Goal: Transaction & Acquisition: Purchase product/service

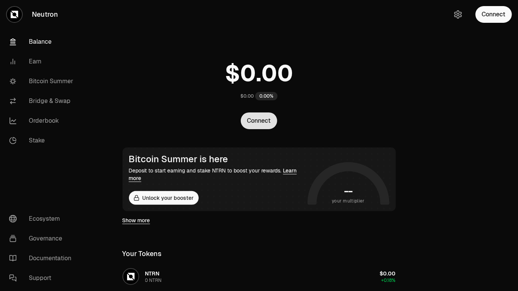
click at [259, 120] on button "Connect" at bounding box center [259, 120] width 36 height 17
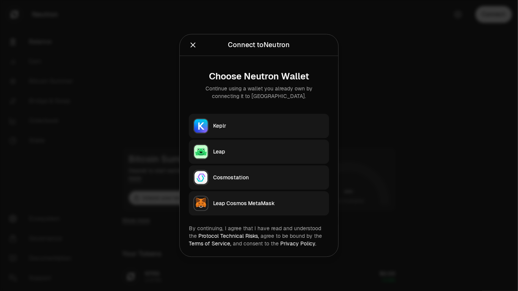
click at [237, 132] on button "Keplr" at bounding box center [259, 126] width 140 height 24
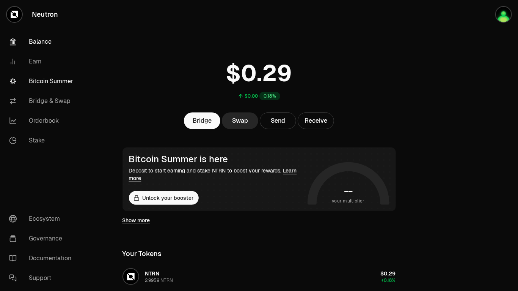
click at [49, 81] on link "Bitcoin Summer" at bounding box center [42, 81] width 79 height 20
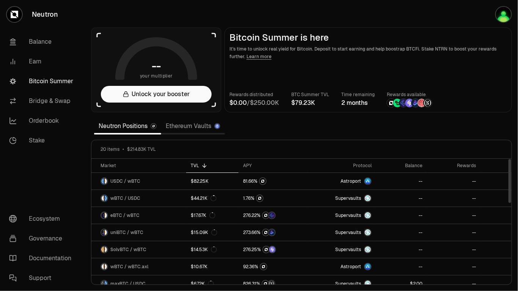
click at [194, 163] on div "TVL" at bounding box center [212, 165] width 43 height 6
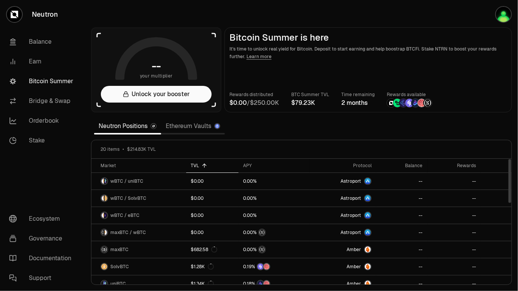
click at [194, 163] on div "TVL" at bounding box center [212, 165] width 43 height 6
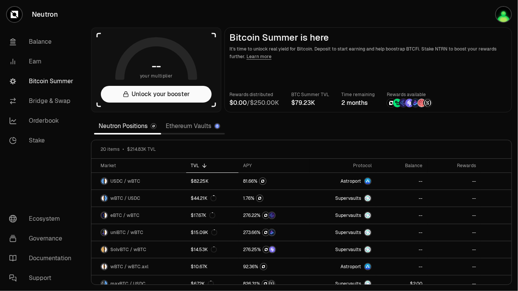
click at [200, 127] on link "Ethereum Vaults" at bounding box center [193, 125] width 64 height 15
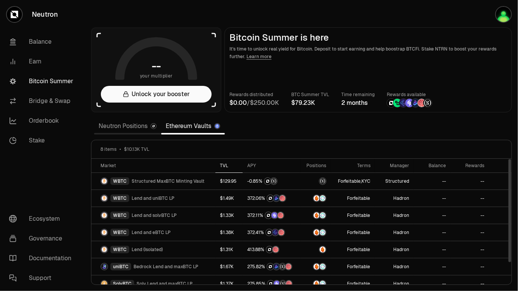
click at [225, 164] on div "TVL" at bounding box center [229, 165] width 18 height 6
click at [129, 128] on link "Neutron Positions" at bounding box center [127, 125] width 67 height 15
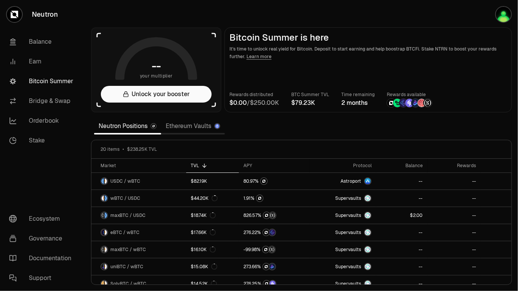
click at [321, 121] on section "-- your multiplier Unlock your booster Bitcoin Summer is here It's time to unlo…" at bounding box center [301, 145] width 433 height 291
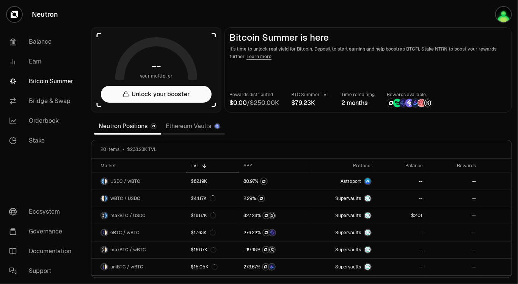
click at [286, 127] on section "-- your multiplier Unlock your booster Bitcoin Summer is here It's time to unlo…" at bounding box center [301, 142] width 433 height 284
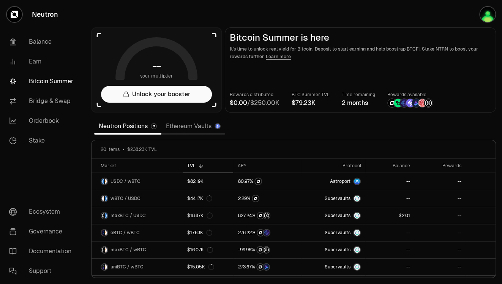
click at [192, 129] on link "Ethereum Vaults" at bounding box center [193, 125] width 64 height 15
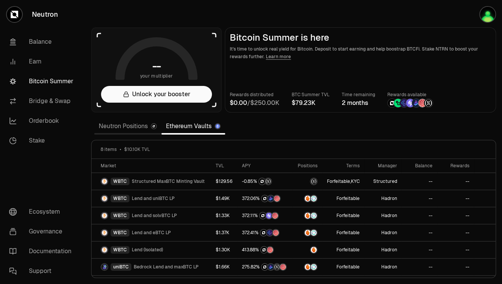
click at [134, 129] on link "Neutron Positions" at bounding box center [127, 125] width 67 height 15
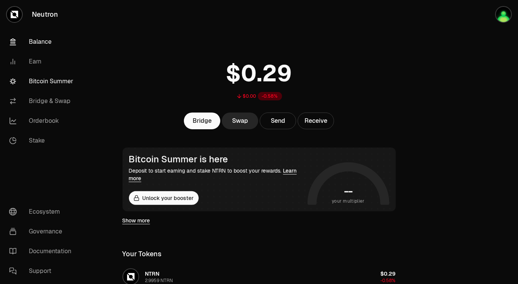
click at [47, 82] on link "Bitcoin Summer" at bounding box center [42, 81] width 79 height 20
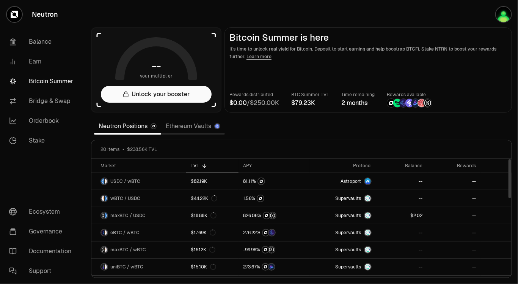
click at [186, 124] on link "Ethereum Vaults" at bounding box center [193, 125] width 64 height 15
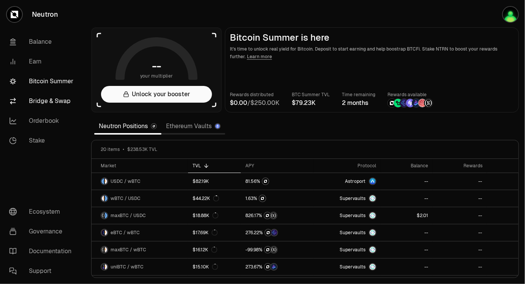
click at [50, 102] on link "Bridge & Swap" at bounding box center [42, 101] width 79 height 20
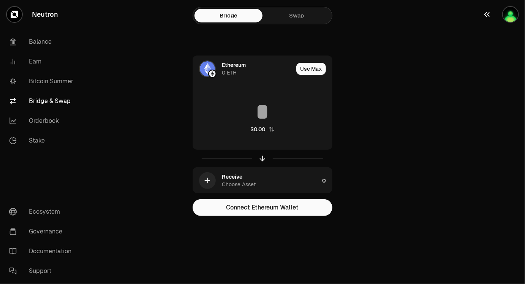
click at [510, 17] on img "button" at bounding box center [510, 14] width 15 height 15
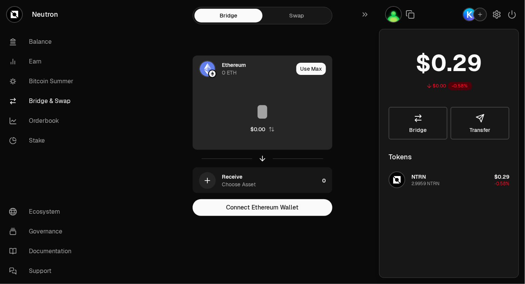
click at [263, 91] on div "$0.00" at bounding box center [262, 116] width 139 height 67
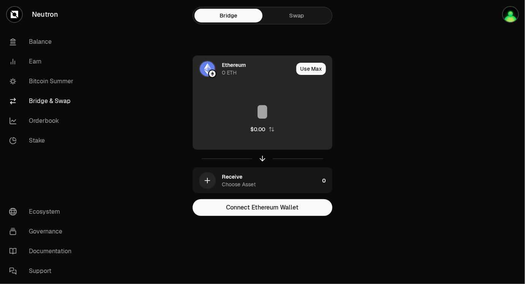
click at [205, 69] on img at bounding box center [207, 68] width 15 height 15
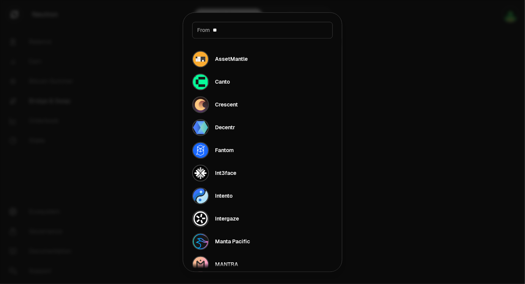
type input "*"
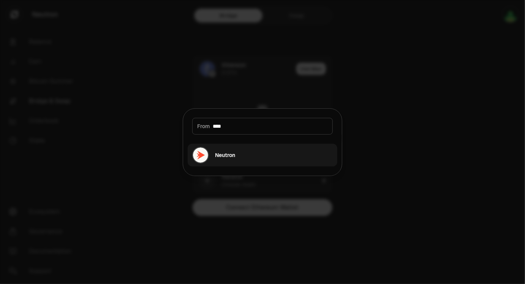
type input "****"
click at [226, 156] on div "Neutron" at bounding box center [225, 155] width 20 height 8
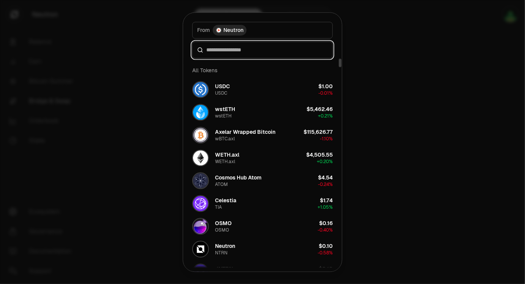
click at [239, 52] on input at bounding box center [266, 50] width 121 height 8
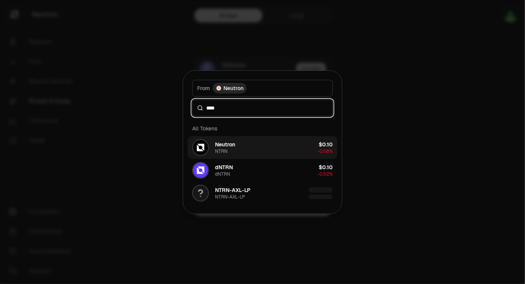
type input "****"
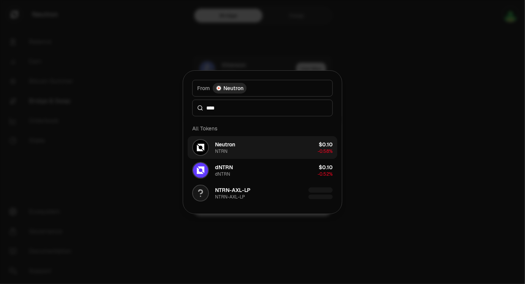
click at [268, 152] on button "Neutron NTRN $0.10 -0.58%" at bounding box center [262, 147] width 150 height 23
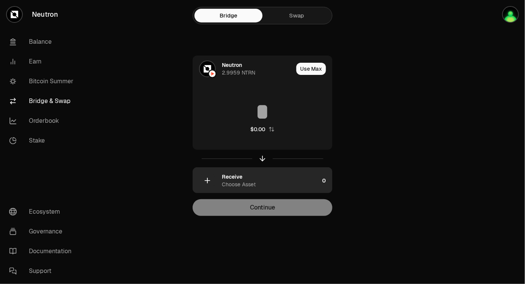
click at [244, 180] on div "Choose Asset" at bounding box center [239, 184] width 34 height 8
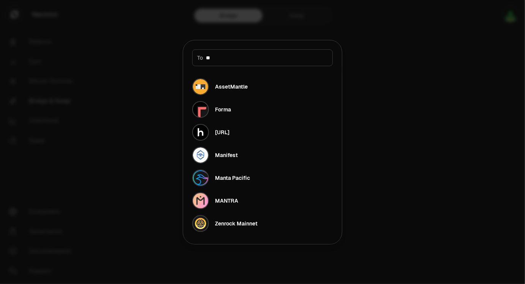
type input "*"
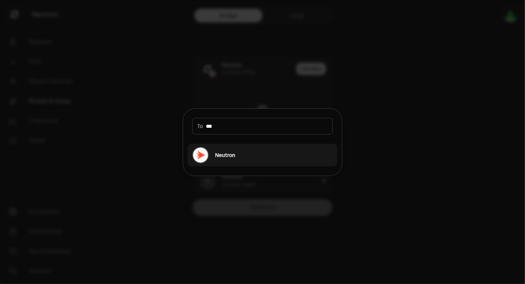
type input "***"
click at [223, 152] on div "Neutron" at bounding box center [225, 155] width 20 height 8
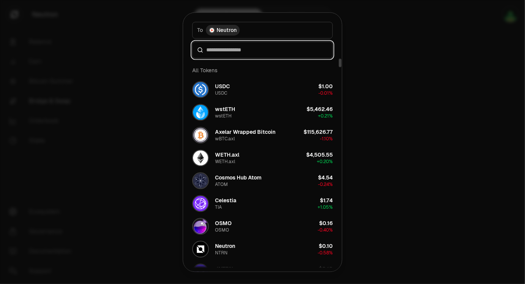
click at [245, 47] on input at bounding box center [266, 50] width 121 height 8
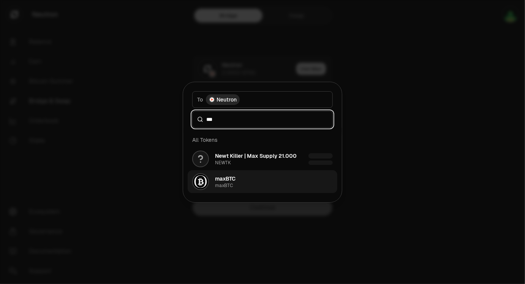
type input "***"
click at [237, 179] on button "maxBTC maxBTC" at bounding box center [262, 181] width 150 height 23
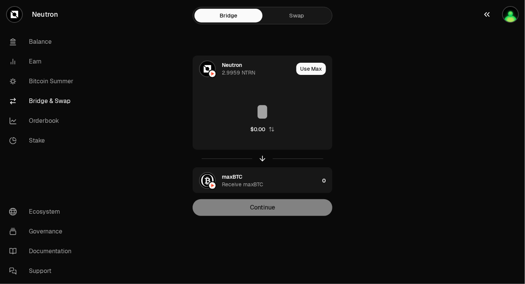
click at [513, 10] on img "button" at bounding box center [510, 14] width 15 height 15
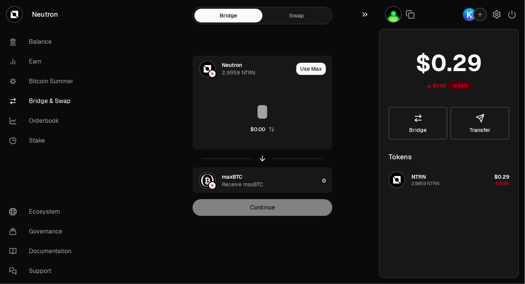
click at [363, 15] on icon "button" at bounding box center [364, 15] width 5 height 4
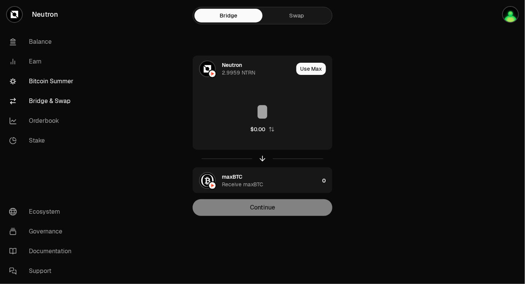
click at [45, 84] on link "Bitcoin Summer" at bounding box center [42, 81] width 79 height 20
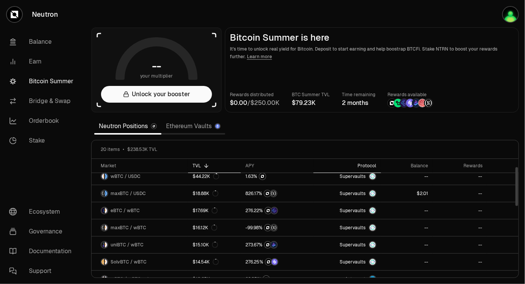
scroll to position [24, 0]
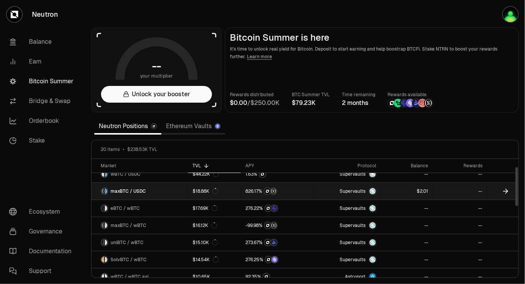
click at [306, 186] on link at bounding box center [277, 191] width 72 height 17
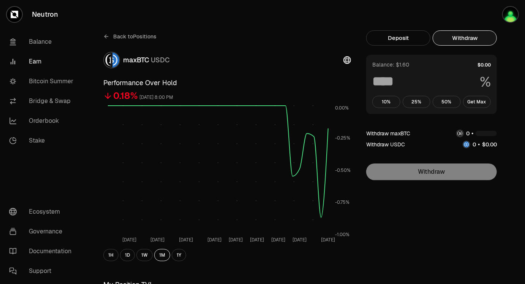
click at [467, 36] on button "Withdraw" at bounding box center [464, 37] width 64 height 15
click at [479, 103] on button "Get Max" at bounding box center [477, 102] width 28 height 12
type input "***"
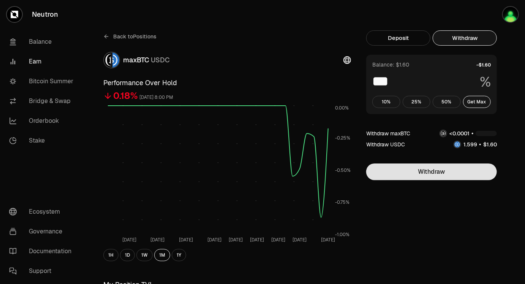
click at [442, 172] on button "Withdraw" at bounding box center [431, 171] width 131 height 17
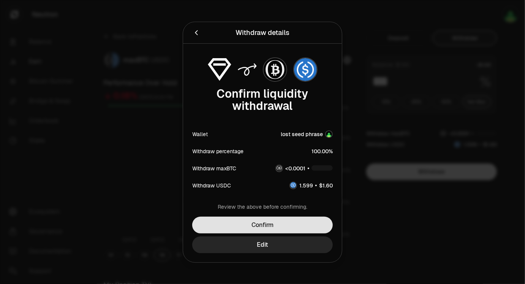
click at [281, 222] on button "Confirm" at bounding box center [262, 224] width 140 height 17
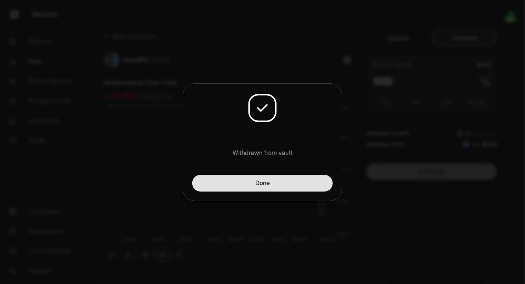
click at [282, 182] on button "Done" at bounding box center [262, 183] width 140 height 17
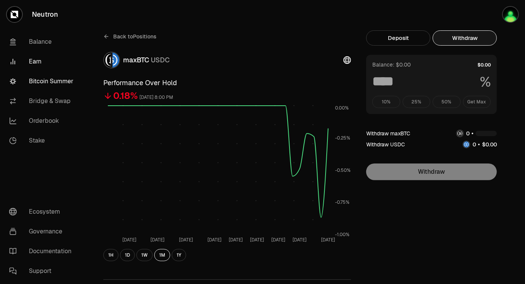
click at [49, 80] on link "Bitcoin Summer" at bounding box center [42, 81] width 79 height 20
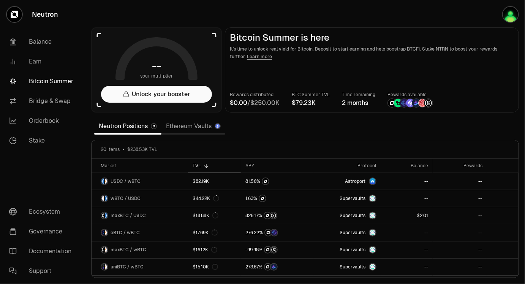
click at [197, 126] on link "Ethereum Vaults" at bounding box center [193, 125] width 64 height 15
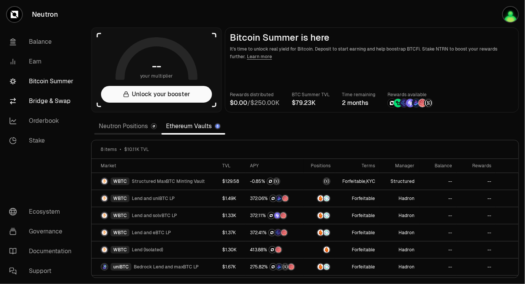
click at [58, 102] on link "Bridge & Swap" at bounding box center [42, 101] width 79 height 20
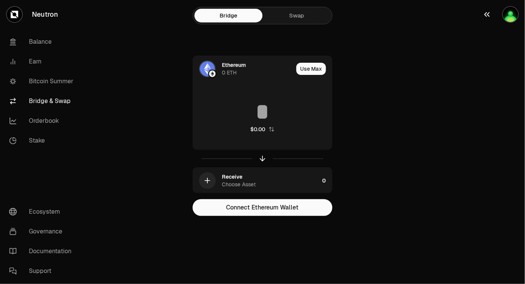
click at [509, 17] on img "button" at bounding box center [510, 14] width 15 height 15
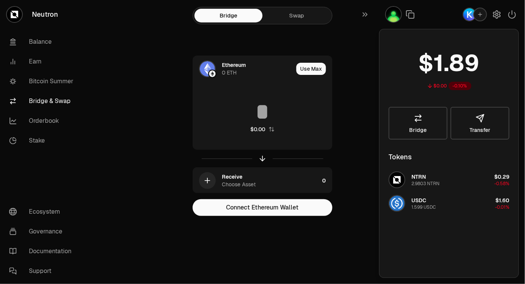
click at [468, 13] on img "button" at bounding box center [469, 14] width 12 height 12
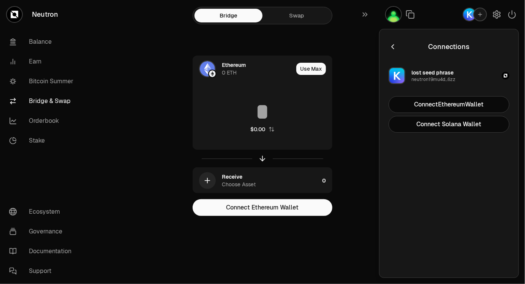
click at [469, 16] on img "button" at bounding box center [469, 14] width 12 height 12
click at [392, 46] on icon "button" at bounding box center [392, 47] width 8 height 8
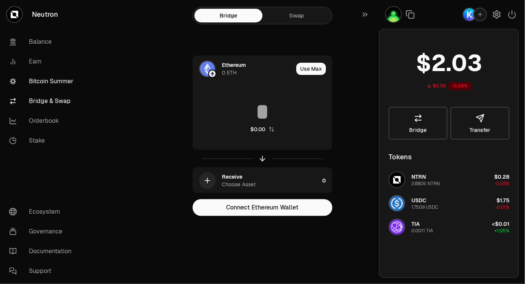
click at [45, 81] on link "Bitcoin Summer" at bounding box center [42, 81] width 79 height 20
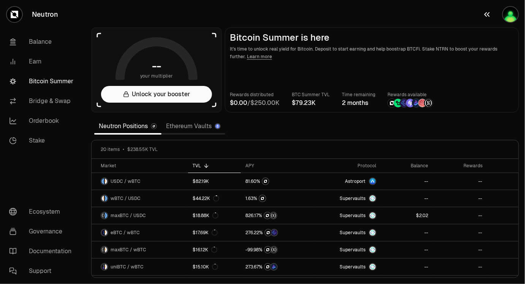
click at [506, 15] on img "button" at bounding box center [510, 14] width 15 height 15
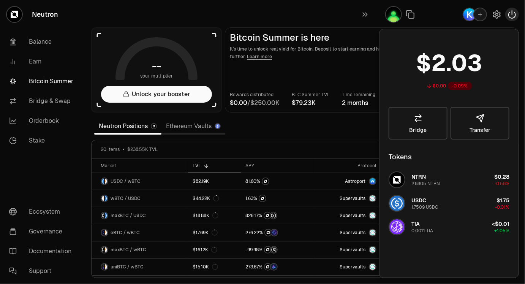
click at [510, 16] on icon "button" at bounding box center [511, 14] width 9 height 9
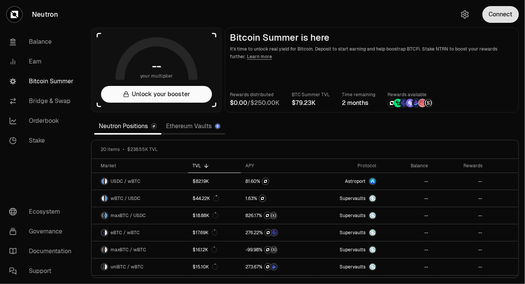
click at [500, 16] on button "Connect" at bounding box center [500, 14] width 36 height 17
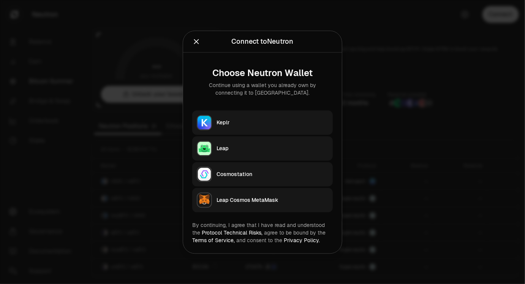
click at [255, 118] on div "Keplr" at bounding box center [272, 122] width 112 height 8
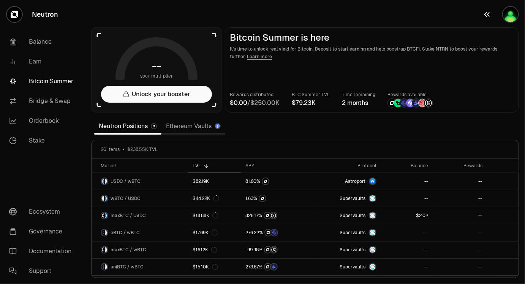
click at [507, 16] on img "button" at bounding box center [510, 14] width 15 height 15
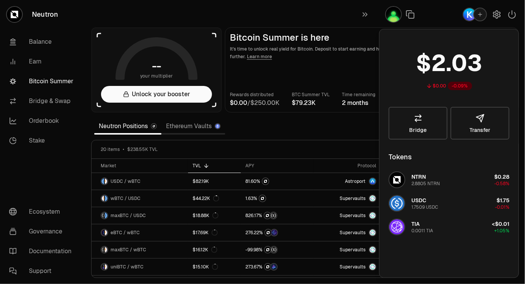
click at [471, 16] on img "button" at bounding box center [469, 14] width 12 height 12
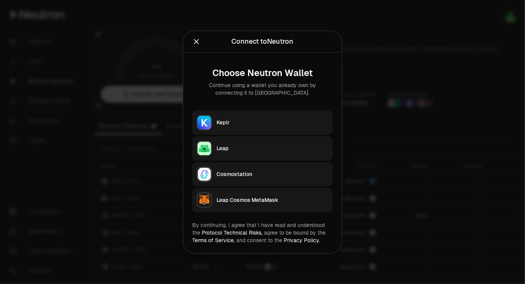
click at [438, 12] on div at bounding box center [262, 142] width 525 height 284
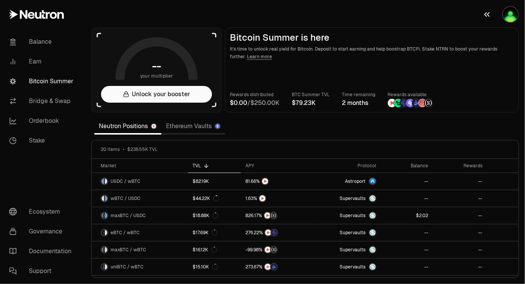
click at [506, 14] on img "button" at bounding box center [510, 14] width 15 height 15
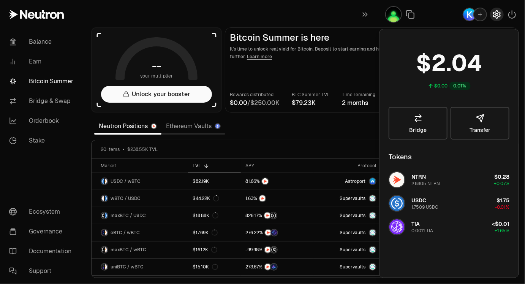
click at [495, 16] on icon "button" at bounding box center [496, 14] width 9 height 9
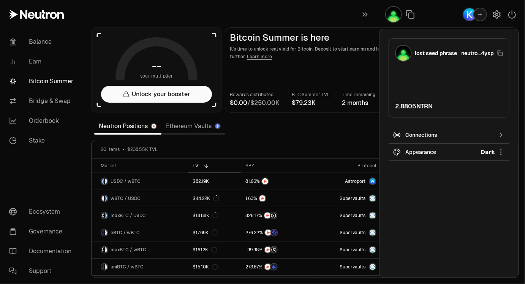
click at [477, 14] on icon "button" at bounding box center [480, 14] width 6 height 6
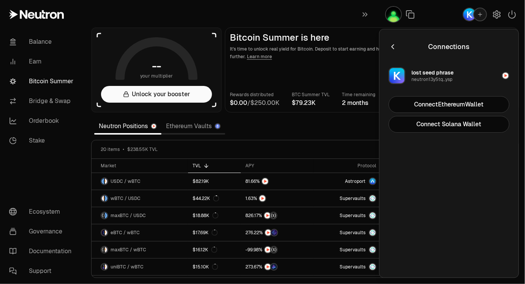
click at [506, 74] on img "button" at bounding box center [505, 75] width 6 height 6
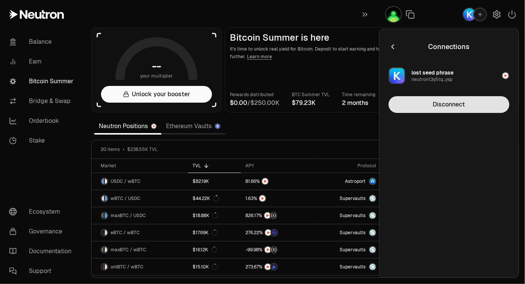
click at [454, 103] on button "Disconnect" at bounding box center [448, 104] width 121 height 17
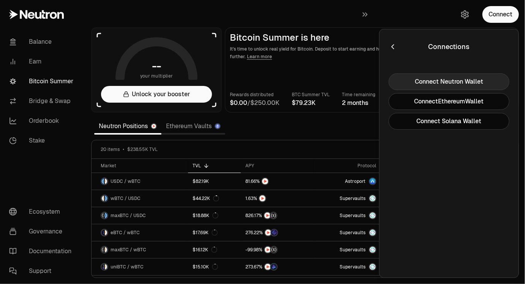
click at [471, 80] on button "Connect Neutron Wallet" at bounding box center [448, 81] width 121 height 17
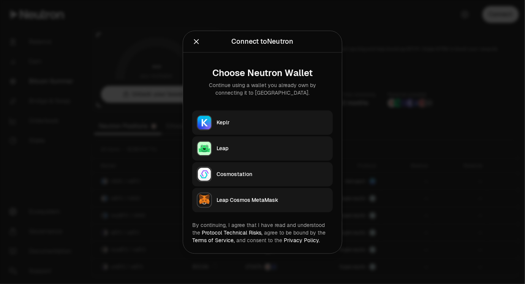
click at [271, 121] on div "Keplr" at bounding box center [272, 122] width 112 height 8
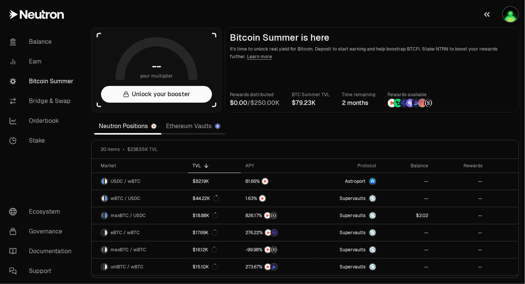
click at [513, 15] on img "button" at bounding box center [510, 14] width 15 height 15
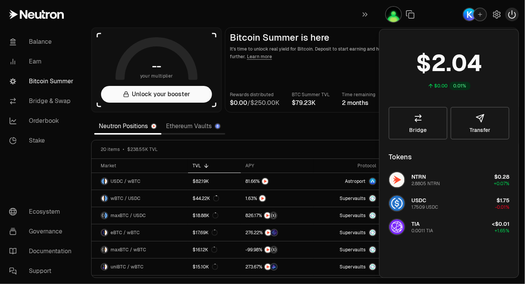
click at [509, 15] on icon "button" at bounding box center [511, 14] width 9 height 9
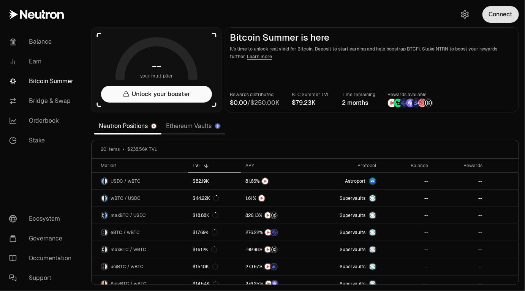
click at [509, 17] on button "Connect" at bounding box center [500, 14] width 36 height 17
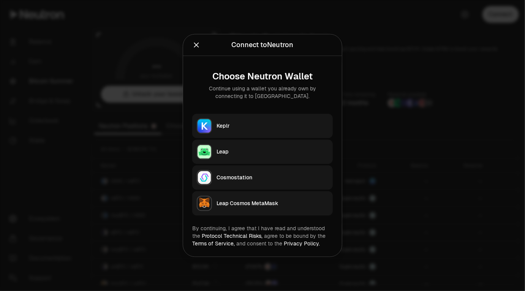
click at [260, 128] on div "Keplr" at bounding box center [272, 126] width 112 height 8
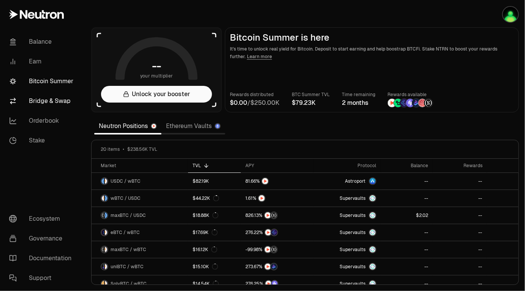
click at [74, 102] on link "Bridge & Swap" at bounding box center [42, 101] width 79 height 20
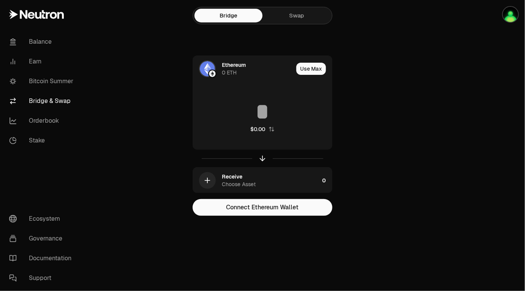
click at [295, 15] on link "Swap" at bounding box center [296, 16] width 68 height 14
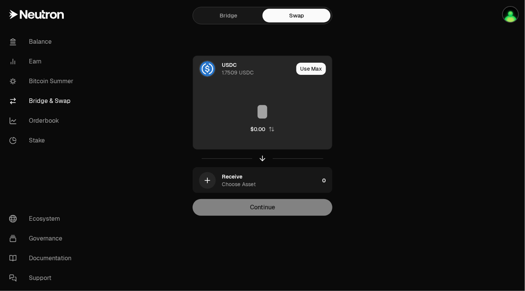
click at [265, 112] on input at bounding box center [262, 111] width 139 height 23
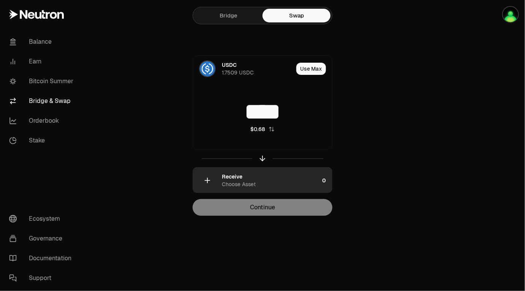
type input "****"
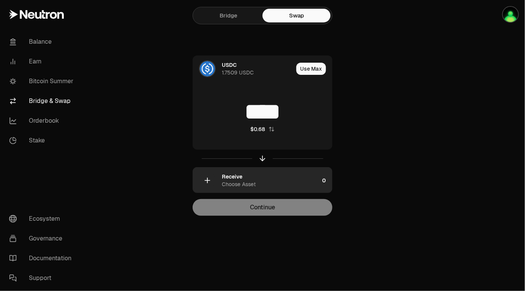
click at [262, 180] on div "Receive Choose Asset" at bounding box center [270, 180] width 97 height 15
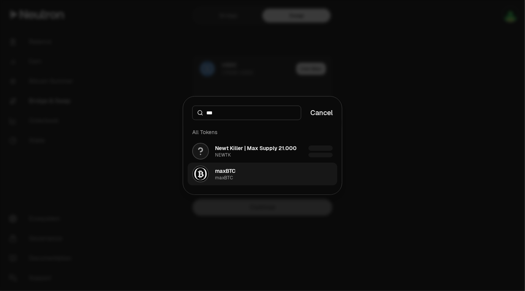
type input "***"
click at [241, 179] on button "maxBTC maxBTC" at bounding box center [262, 173] width 150 height 23
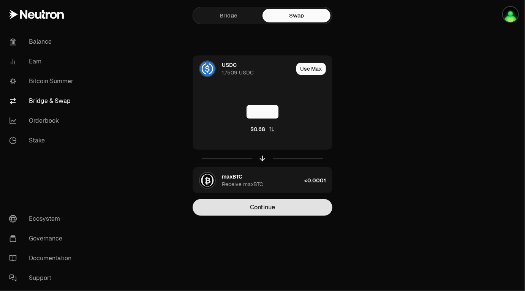
click at [275, 208] on button "Continue" at bounding box center [262, 207] width 140 height 17
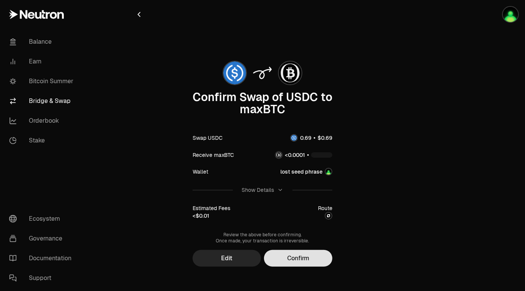
click at [307, 258] on button "Confirm" at bounding box center [298, 258] width 68 height 17
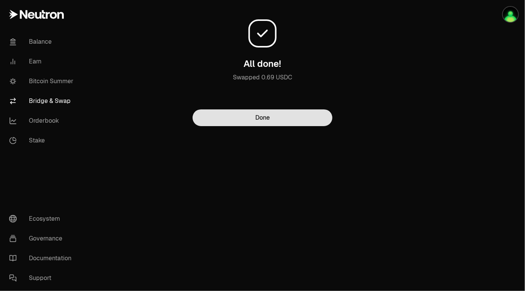
click at [287, 119] on button "Done" at bounding box center [262, 117] width 140 height 17
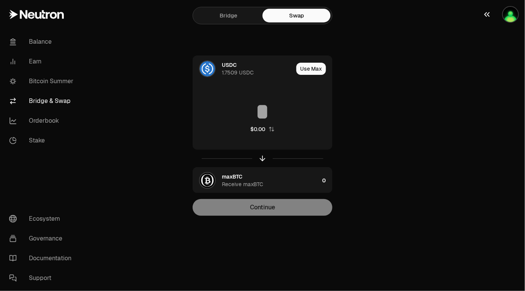
click at [510, 15] on img "button" at bounding box center [510, 14] width 15 height 15
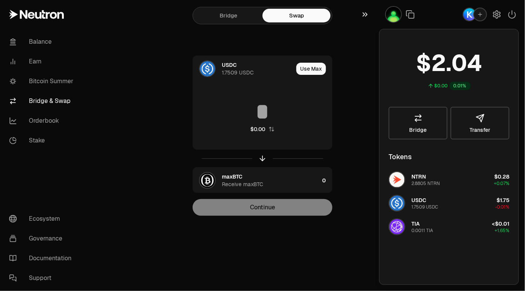
click at [364, 14] on icon "button" at bounding box center [364, 15] width 5 height 4
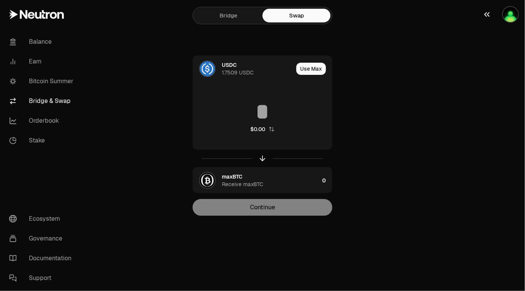
click at [487, 11] on icon "button" at bounding box center [486, 14] width 9 height 9
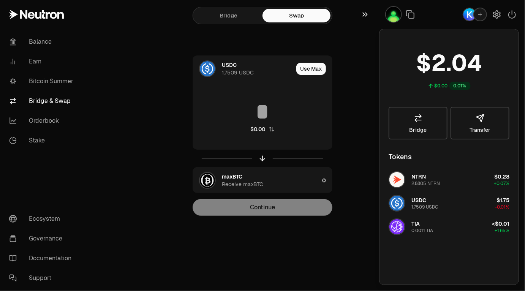
click at [364, 15] on icon "button" at bounding box center [365, 14] width 8 height 9
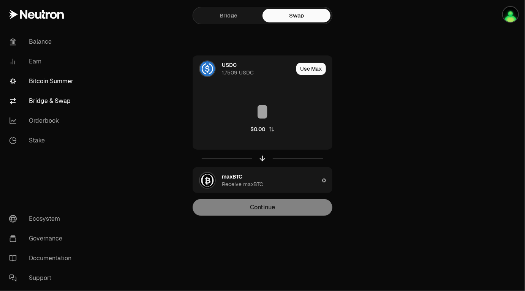
click at [46, 80] on link "Bitcoin Summer" at bounding box center [42, 81] width 79 height 20
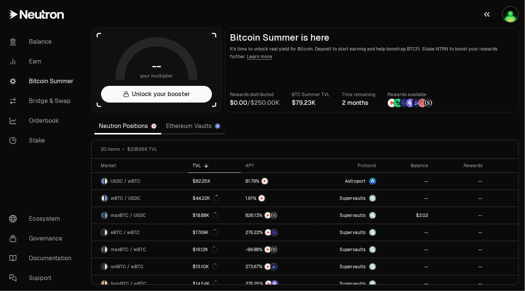
click at [512, 14] on img "button" at bounding box center [510, 14] width 15 height 15
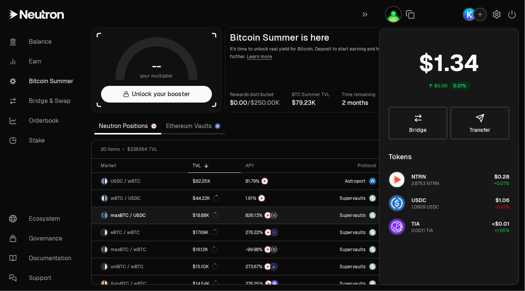
click at [165, 216] on link "maxBTC / USDC" at bounding box center [139, 215] width 96 height 17
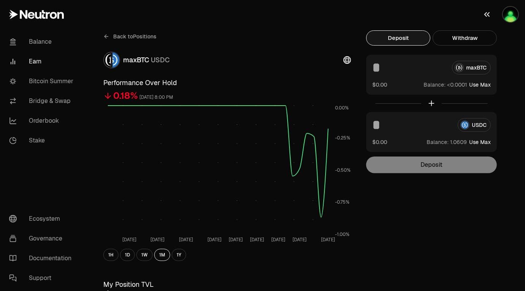
click at [501, 18] on button "button" at bounding box center [500, 14] width 49 height 29
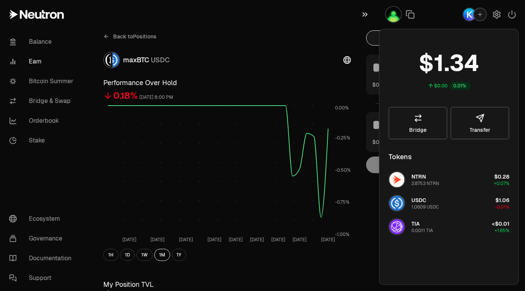
click at [367, 15] on icon "button" at bounding box center [364, 15] width 5 height 4
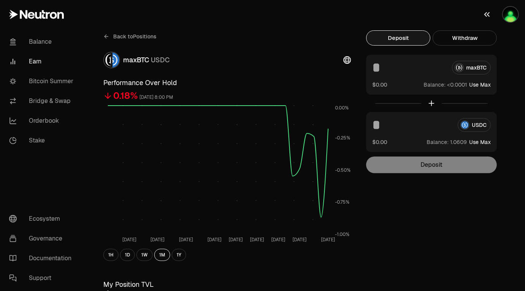
click at [509, 16] on img "button" at bounding box center [510, 14] width 15 height 15
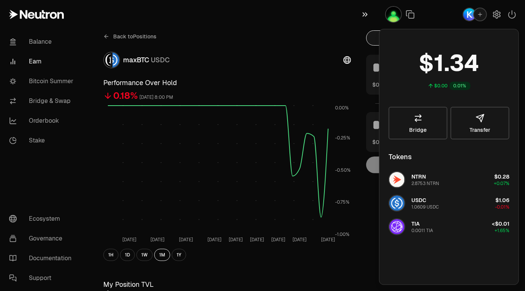
click at [365, 12] on icon "button" at bounding box center [365, 14] width 8 height 9
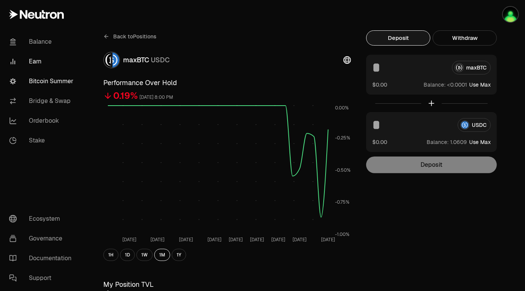
click at [47, 82] on link "Bitcoin Summer" at bounding box center [42, 81] width 79 height 20
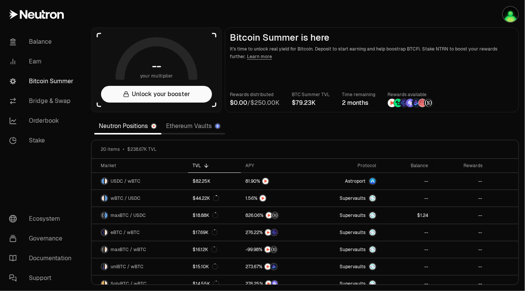
click at [196, 127] on link "Ethereum Vaults" at bounding box center [193, 125] width 64 height 15
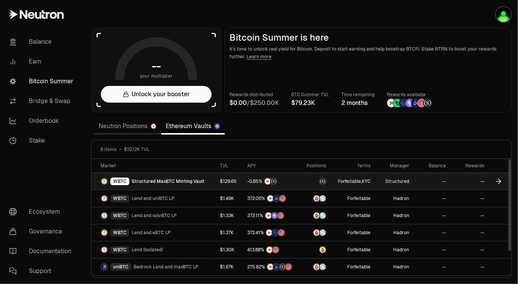
click at [165, 180] on span "Structured MaxBTC Minting Vault" at bounding box center [168, 181] width 73 height 6
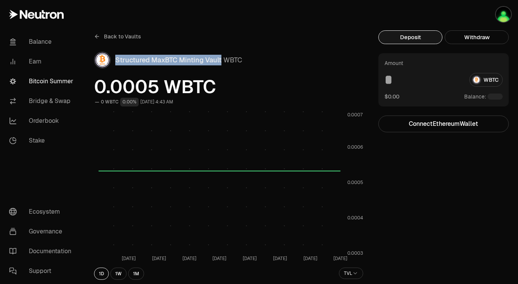
drag, startPoint x: 222, startPoint y: 61, endPoint x: 117, endPoint y: 59, distance: 105.1
click at [117, 59] on span "Structured MaxBTC Minting Vault" at bounding box center [168, 59] width 106 height 9
copy span "Structured MaxBTC Minting Vault"
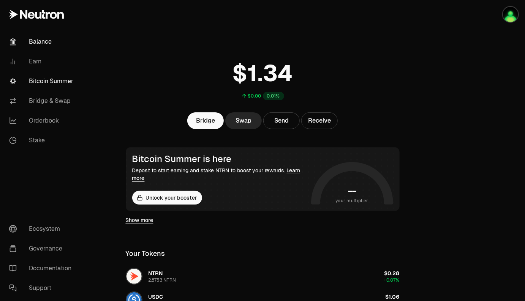
click at [48, 80] on link "Bitcoin Summer" at bounding box center [42, 81] width 79 height 20
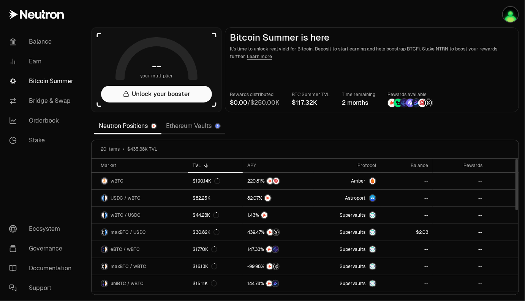
click at [192, 126] on link "Ethereum Vaults" at bounding box center [193, 125] width 64 height 15
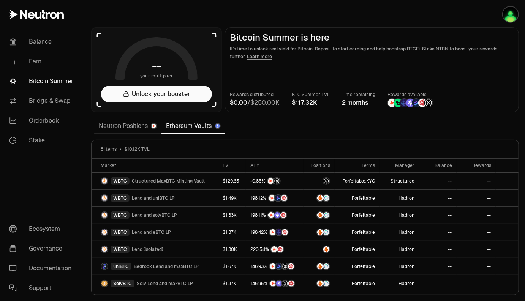
click at [434, 27] on section "-- your multiplier Unlock your booster Bitcoin Summer is here It's time to unlo…" at bounding box center [305, 150] width 440 height 301
click at [503, 16] on img "button" at bounding box center [510, 14] width 15 height 15
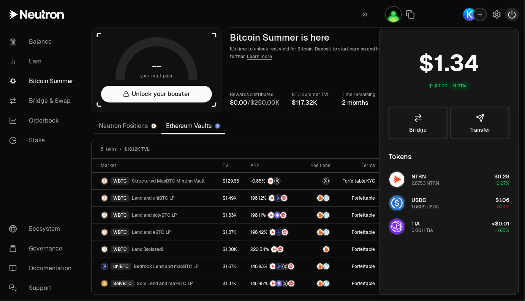
click at [512, 16] on icon "button" at bounding box center [511, 14] width 9 height 9
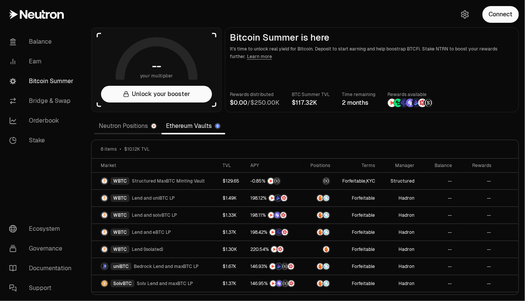
click at [128, 129] on link "Neutron Positions" at bounding box center [127, 125] width 67 height 15
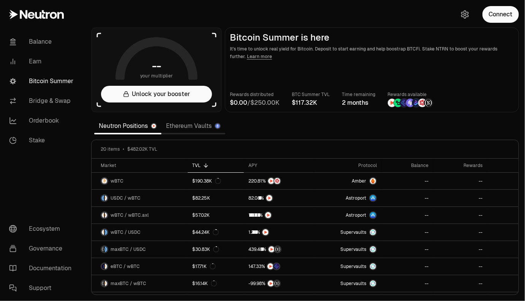
click at [196, 127] on link "Ethereum Vaults" at bounding box center [193, 125] width 64 height 15
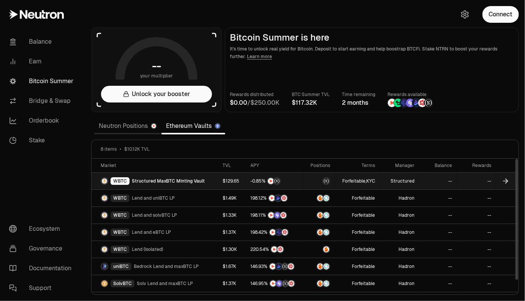
click at [427, 181] on link "--" at bounding box center [438, 181] width 38 height 17
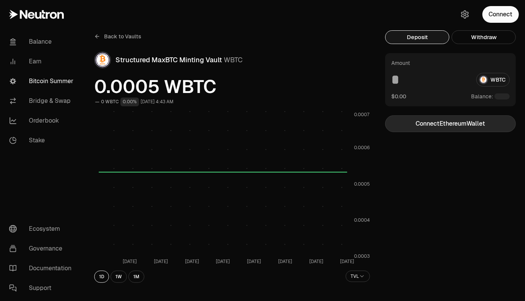
click at [440, 127] on button "Connect Ethereum Wallet" at bounding box center [450, 123] width 131 height 17
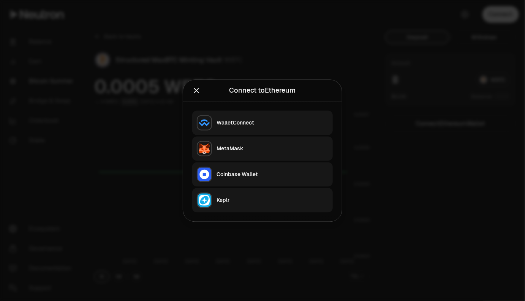
click at [263, 146] on div "MetaMask" at bounding box center [272, 149] width 112 height 8
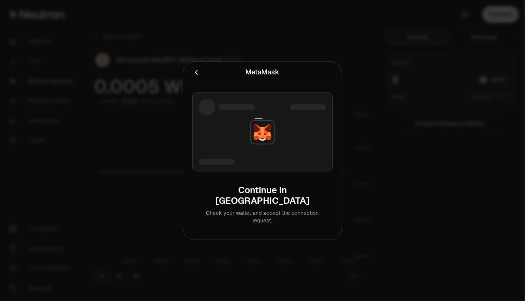
click at [196, 75] on icon "Cancel" at bounding box center [196, 72] width 3 height 5
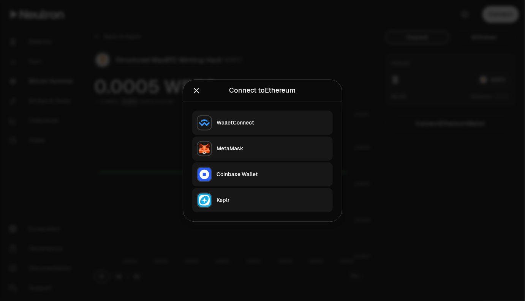
click at [197, 91] on icon "Close" at bounding box center [196, 90] width 5 height 5
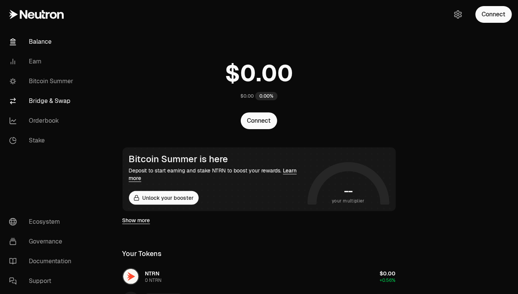
click at [46, 98] on link "Bridge & Swap" at bounding box center [42, 101] width 79 height 20
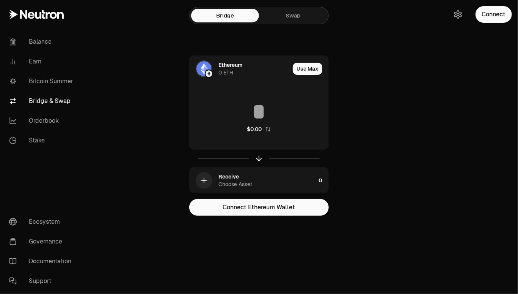
click at [291, 18] on link "Swap" at bounding box center [293, 16] width 68 height 14
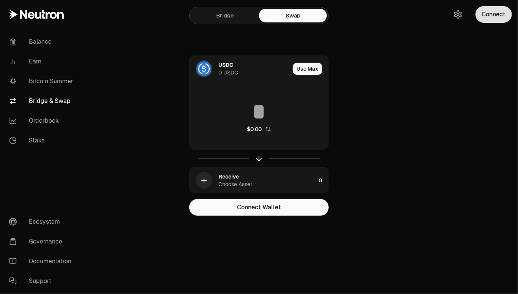
click at [487, 17] on button "Connect" at bounding box center [494, 14] width 36 height 17
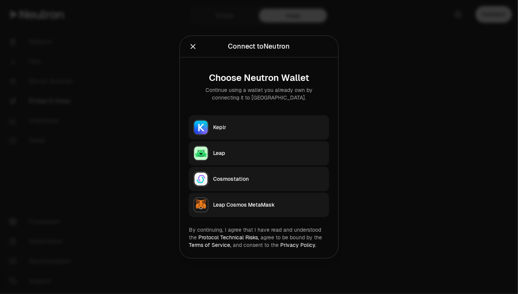
click at [249, 127] on div "Keplr" at bounding box center [269, 128] width 112 height 8
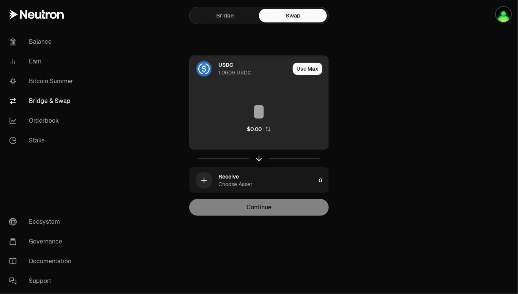
click at [256, 66] on div "USDC 1.0609 USDC" at bounding box center [254, 68] width 71 height 15
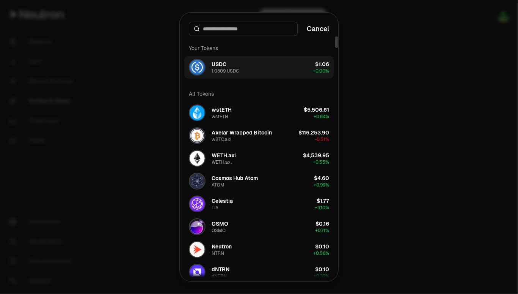
click at [269, 71] on button "USDC 1.0609 USDC $1.06 + 0.00%" at bounding box center [259, 67] width 150 height 23
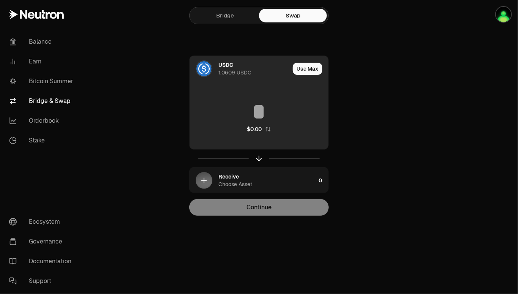
click at [274, 108] on input at bounding box center [259, 111] width 139 height 23
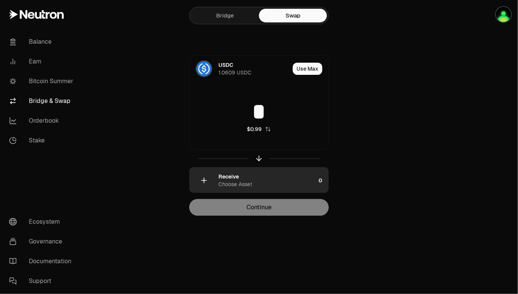
type input "*"
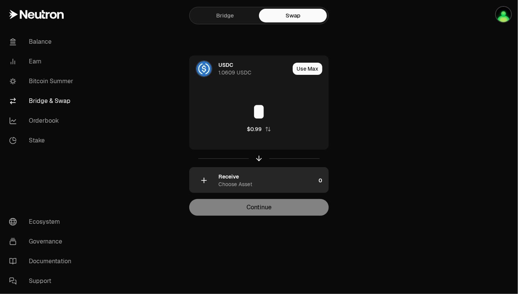
click at [271, 180] on div "Receive Choose Asset" at bounding box center [267, 180] width 97 height 15
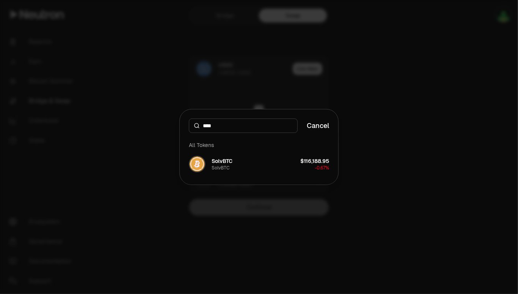
type input "****"
click at [374, 129] on div at bounding box center [259, 147] width 518 height 294
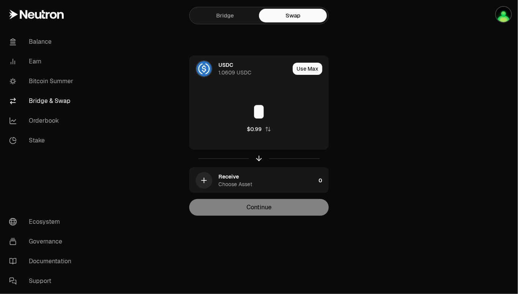
click at [46, 99] on link "Bridge & Swap" at bounding box center [42, 101] width 79 height 20
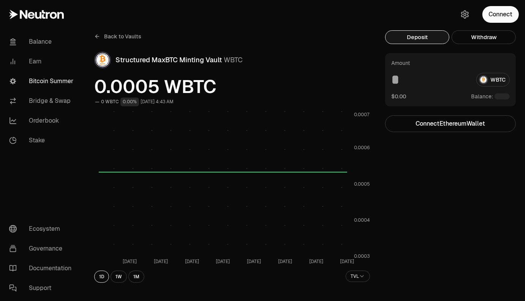
click at [46, 83] on link "Bitcoin Summer" at bounding box center [42, 81] width 79 height 20
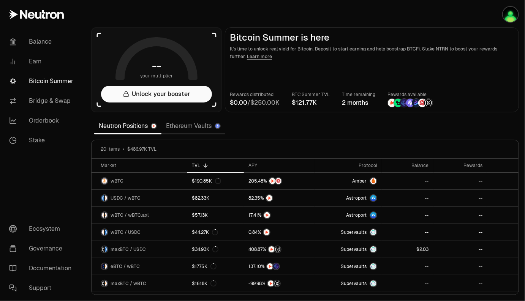
click at [305, 127] on section "-- your multiplier Unlock your booster Bitcoin Summer is here It's time to unlo…" at bounding box center [305, 150] width 440 height 301
click at [192, 128] on link "Ethereum Vaults" at bounding box center [193, 125] width 64 height 15
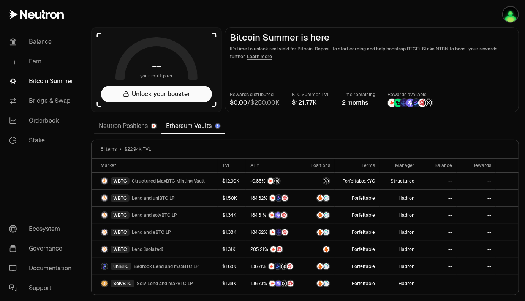
click at [128, 132] on link "Neutron Positions" at bounding box center [127, 125] width 67 height 15
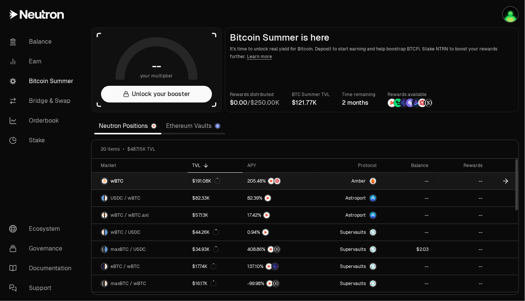
click at [356, 184] on span "Amber" at bounding box center [358, 181] width 14 height 6
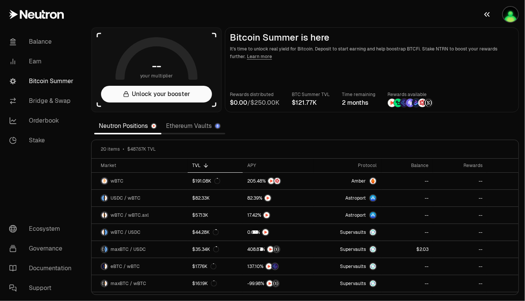
click at [510, 17] on img "button" at bounding box center [510, 14] width 15 height 15
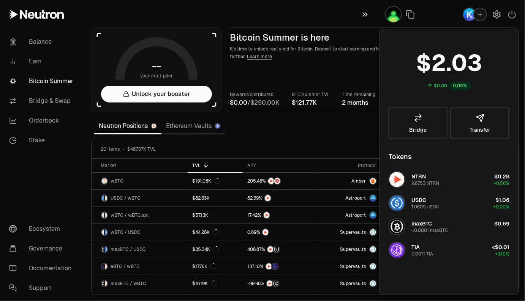
click at [363, 14] on icon "button" at bounding box center [365, 14] width 8 height 9
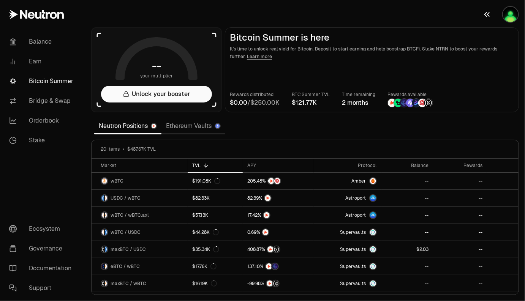
click at [510, 14] on img "button" at bounding box center [510, 14] width 15 height 15
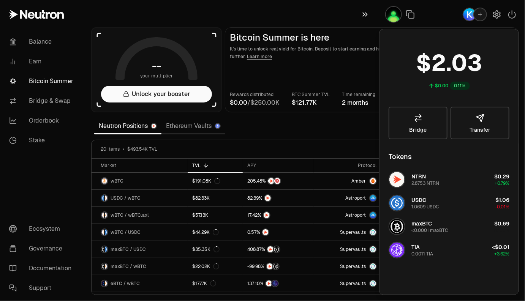
click at [363, 14] on icon "button" at bounding box center [365, 14] width 8 height 9
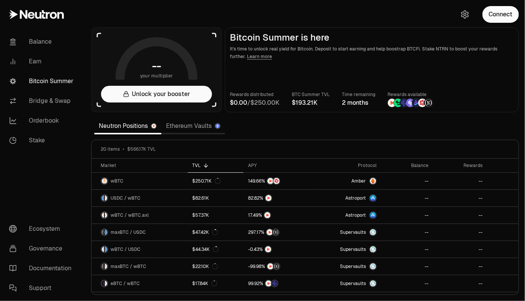
click at [188, 126] on link "Ethereum Vaults" at bounding box center [193, 125] width 64 height 15
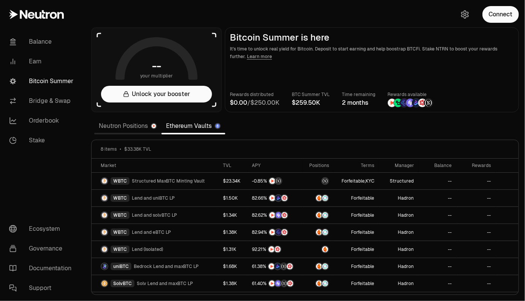
click at [132, 129] on link "Neutron Positions" at bounding box center [127, 125] width 67 height 15
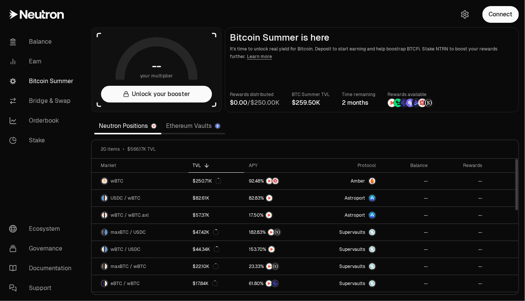
click at [192, 126] on link "Ethereum Vaults" at bounding box center [193, 125] width 64 height 15
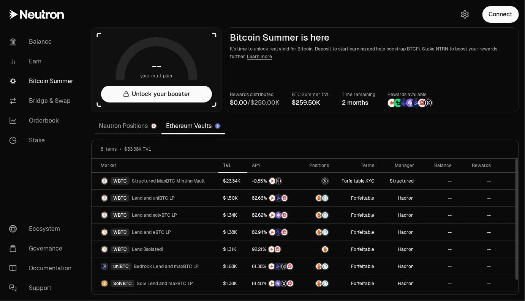
click at [227, 164] on div "TVL" at bounding box center [233, 165] width 20 height 6
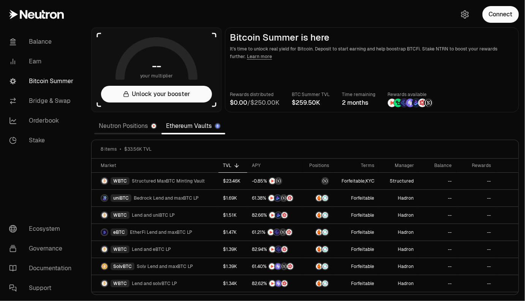
click at [123, 126] on link "Neutron Positions" at bounding box center [127, 125] width 67 height 15
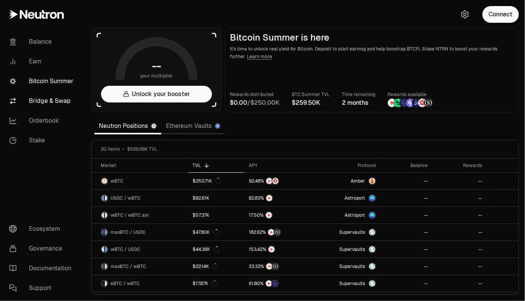
click at [68, 101] on link "Bridge & Swap" at bounding box center [42, 101] width 79 height 20
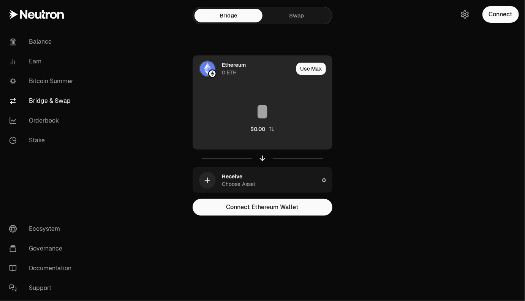
click at [236, 72] on div "0 ETH" at bounding box center [229, 73] width 15 height 8
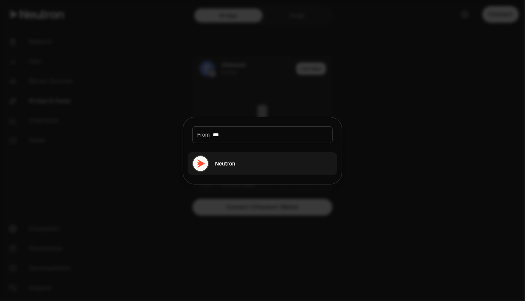
type input "***"
click at [224, 164] on div "Neutron" at bounding box center [225, 164] width 20 height 8
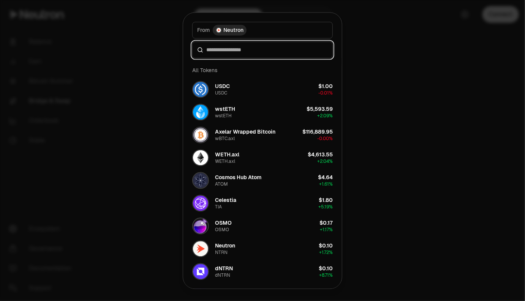
click at [244, 51] on input at bounding box center [266, 50] width 121 height 8
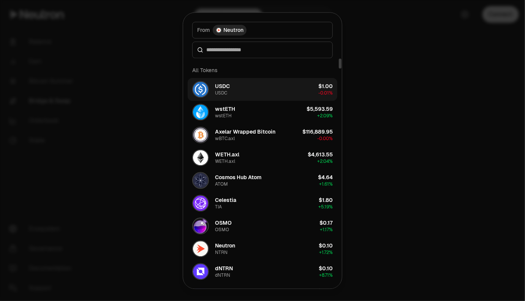
click at [249, 85] on button "USDC USDC $1.00 -0.01%" at bounding box center [262, 89] width 150 height 23
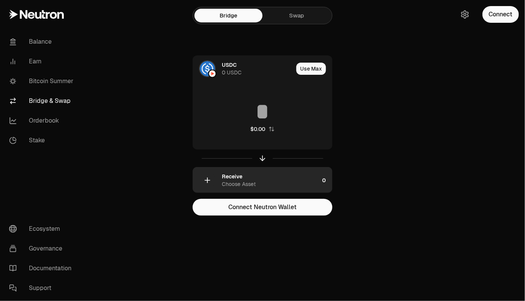
click at [260, 179] on div "Receive Choose Asset" at bounding box center [270, 180] width 97 height 15
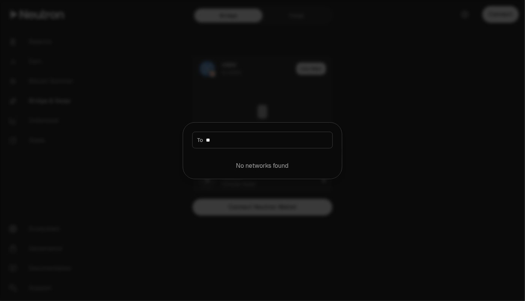
type input "*"
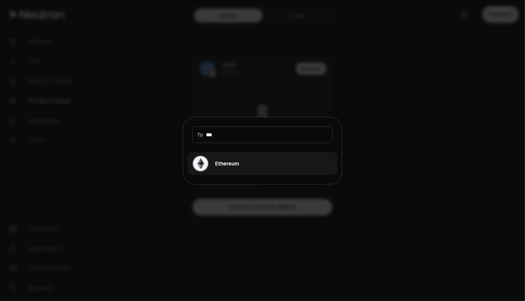
type input "***"
click at [234, 159] on div "Ethereum" at bounding box center [215, 163] width 47 height 17
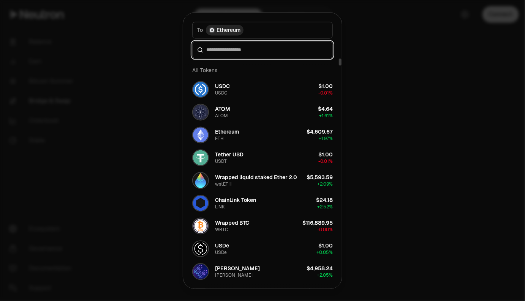
click at [254, 53] on input at bounding box center [266, 50] width 121 height 8
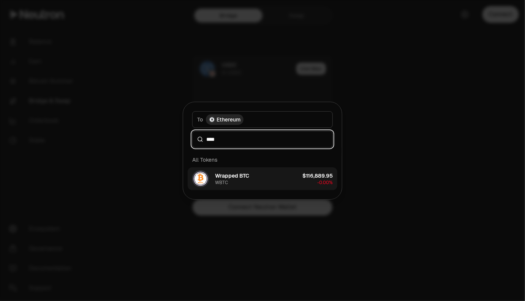
type input "****"
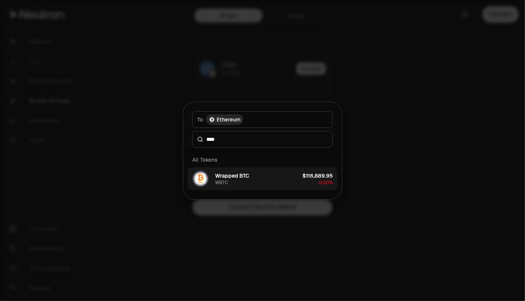
click at [240, 177] on div "Wrapped BTC" at bounding box center [232, 176] width 34 height 8
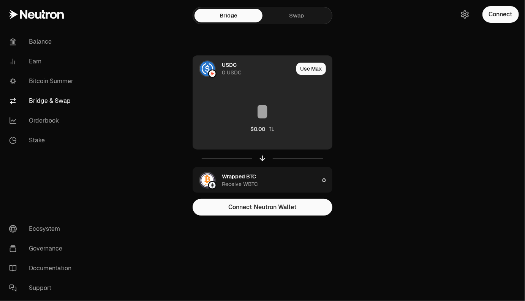
click at [257, 67] on div "USDC 0 USDC" at bounding box center [257, 68] width 71 height 15
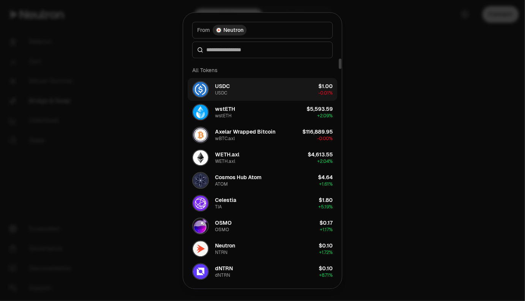
click at [320, 95] on span "-0.01%" at bounding box center [325, 93] width 14 height 6
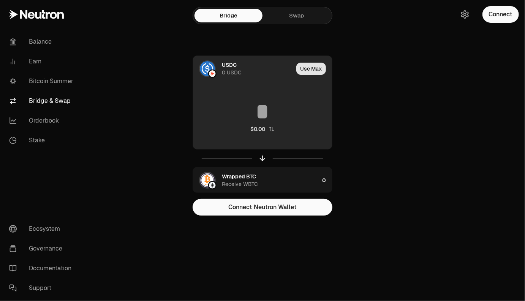
click at [316, 70] on button "Use Max" at bounding box center [311, 69] width 30 height 12
click at [257, 71] on div "USDC 0 USDC" at bounding box center [255, 68] width 66 height 15
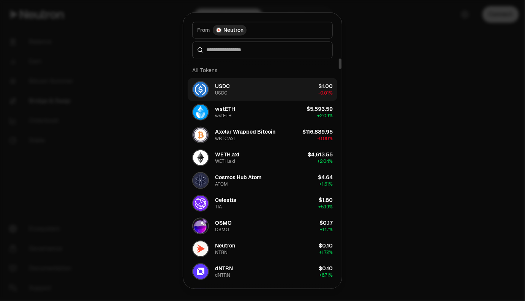
click at [314, 90] on button "USDC USDC $1.00 -0.01%" at bounding box center [262, 89] width 150 height 23
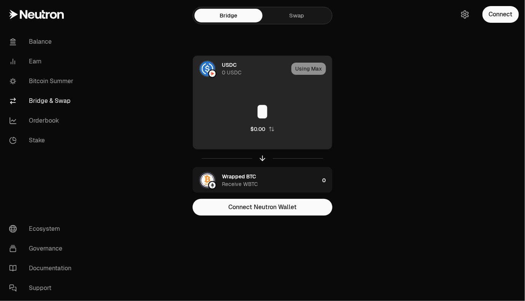
click at [266, 112] on input "*" at bounding box center [262, 111] width 139 height 23
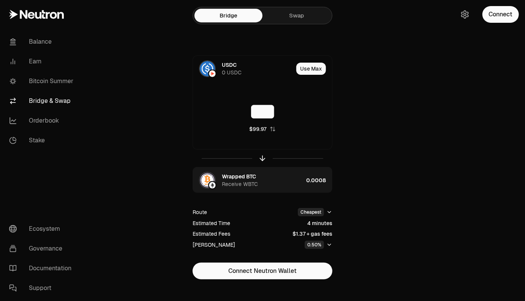
type input "***"
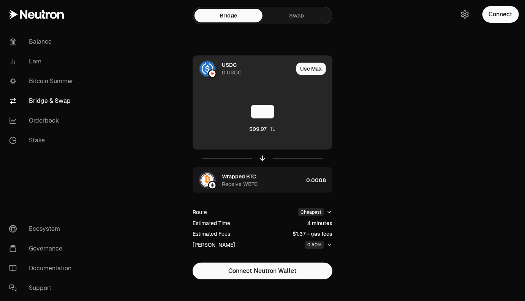
click at [207, 70] on img at bounding box center [207, 68] width 15 height 15
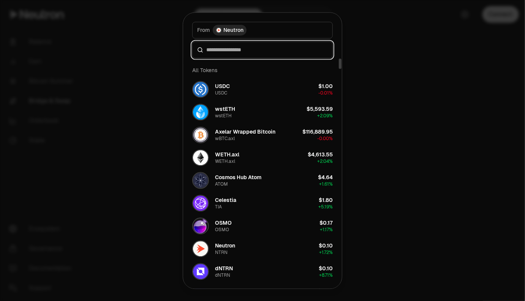
click at [257, 49] on input at bounding box center [266, 50] width 121 height 8
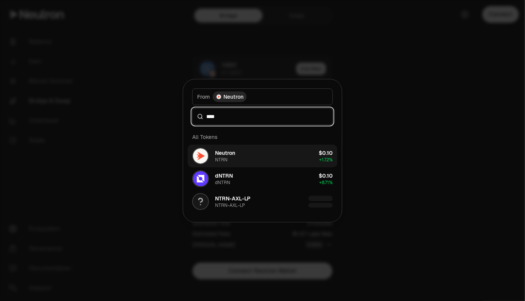
type input "****"
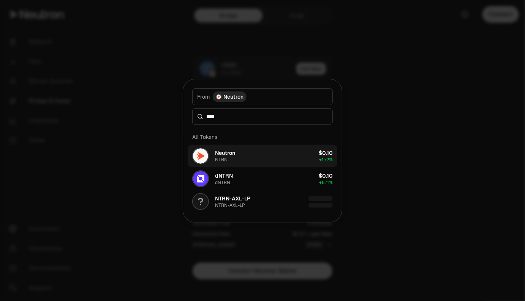
click at [236, 158] on button "Neutron NTRN $0.10 + 1.72%" at bounding box center [262, 156] width 150 height 23
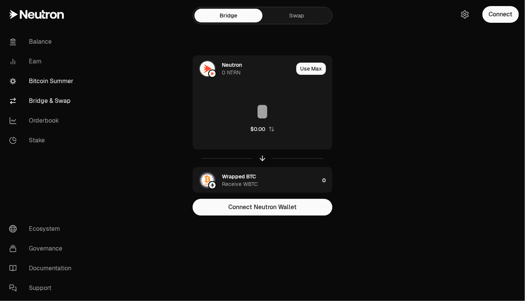
click at [46, 82] on link "Bitcoin Summer" at bounding box center [42, 81] width 79 height 20
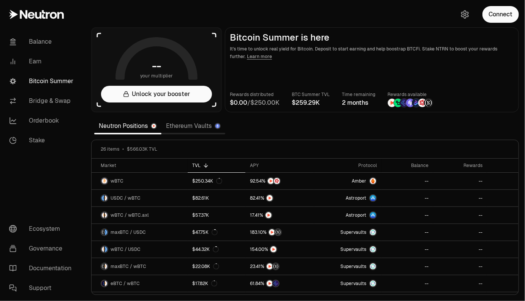
click at [201, 128] on link "Ethereum Vaults" at bounding box center [193, 125] width 64 height 15
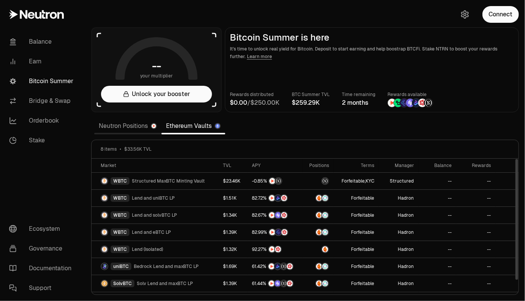
click at [119, 124] on link "Neutron Positions" at bounding box center [127, 125] width 67 height 15
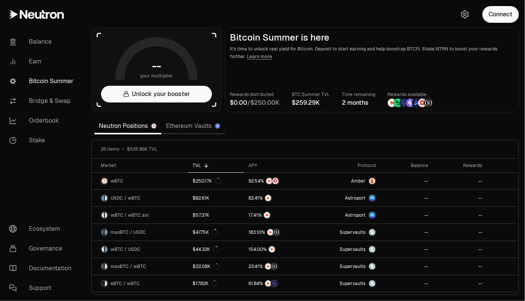
click at [54, 77] on link "Bitcoin Summer" at bounding box center [42, 81] width 79 height 20
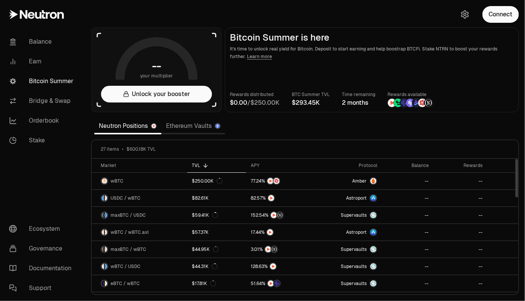
click at [184, 124] on link "Ethereum Vaults" at bounding box center [193, 125] width 64 height 15
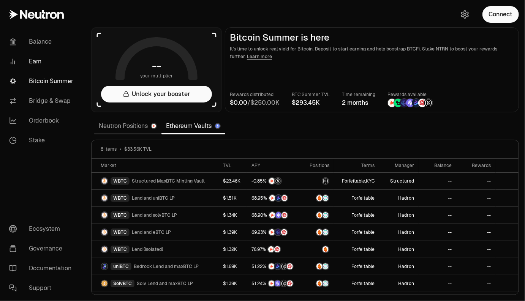
click at [31, 62] on link "Earn" at bounding box center [42, 62] width 79 height 20
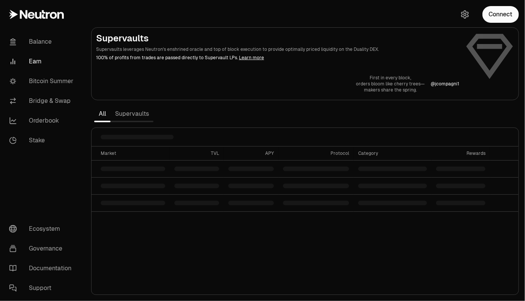
click at [128, 112] on link "Supervaults" at bounding box center [131, 113] width 43 height 15
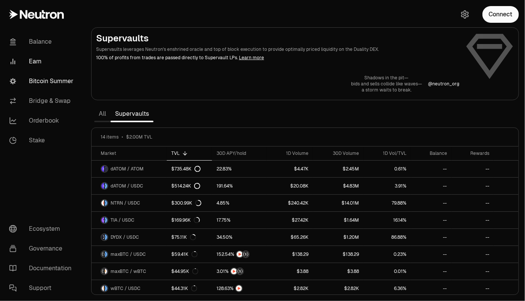
click at [36, 86] on link "Bitcoin Summer" at bounding box center [42, 81] width 79 height 20
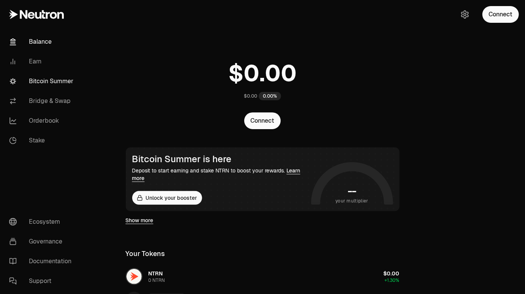
click at [56, 80] on link "Bitcoin Summer" at bounding box center [42, 81] width 79 height 20
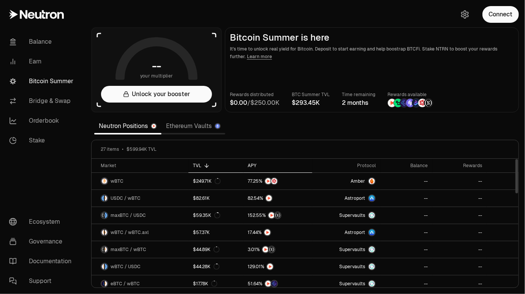
click at [253, 164] on div "APY" at bounding box center [278, 165] width 60 height 6
